Goal: Task Accomplishment & Management: Manage account settings

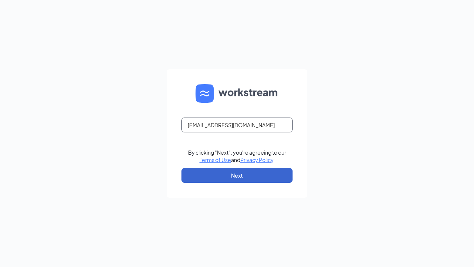
type input "[EMAIL_ADDRESS][DOMAIN_NAME]"
click at [237, 175] on button "Next" at bounding box center [236, 175] width 111 height 15
click at [237, 172] on button "button" at bounding box center [236, 175] width 111 height 15
